Goal: Transaction & Acquisition: Purchase product/service

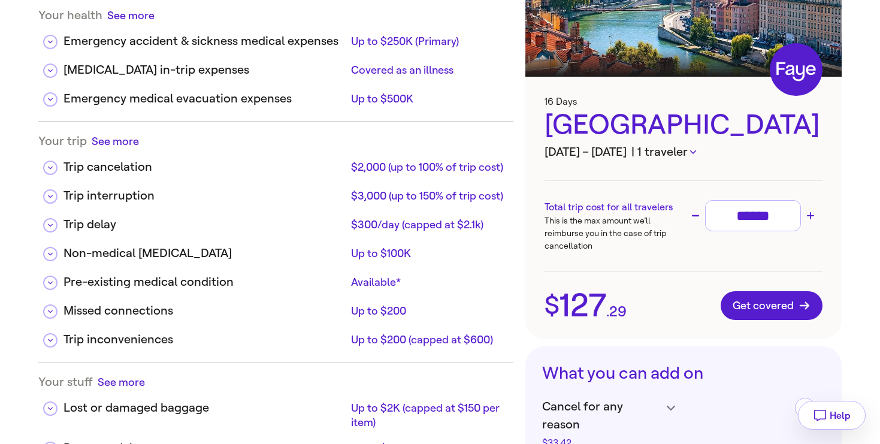
scroll to position [118, 0]
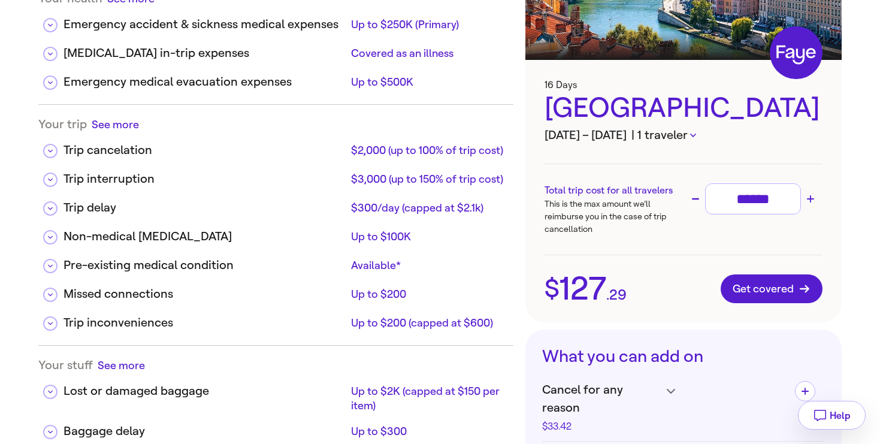
click at [696, 137] on icon "button" at bounding box center [693, 136] width 6 height 4
click at [704, 137] on div at bounding box center [440, 222] width 880 height 444
click at [766, 298] on button "Get covered" at bounding box center [772, 288] width 102 height 29
